Goal: Find specific page/section: Find specific page/section

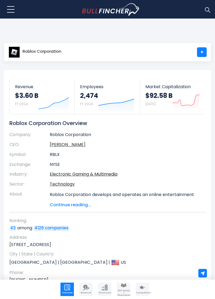
click at [198, 264] on p "[GEOGRAPHIC_DATA] | [GEOGRAPHIC_DATA] | [GEOGRAPHIC_DATA]" at bounding box center [104, 262] width 191 height 8
click at [202, 272] on img at bounding box center [203, 273] width 5 height 5
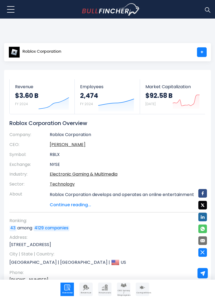
click at [198, 49] on link "+" at bounding box center [202, 52] width 10 height 10
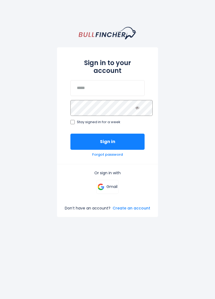
click at [70, 134] on button "Sign in" at bounding box center [107, 142] width 74 height 16
